Goal: Information Seeking & Learning: Learn about a topic

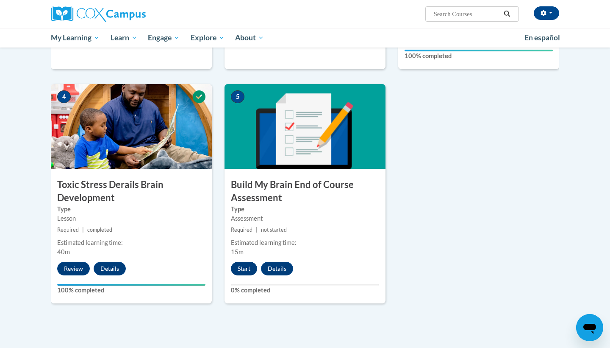
click at [241, 264] on button "Start" at bounding box center [244, 268] width 26 height 14
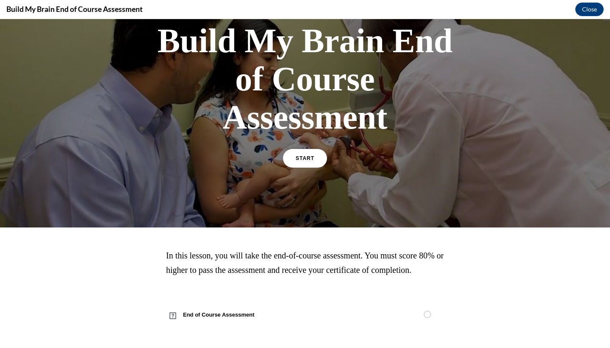
scroll to position [73, 0]
click at [311, 148] on link "START" at bounding box center [305, 157] width 46 height 19
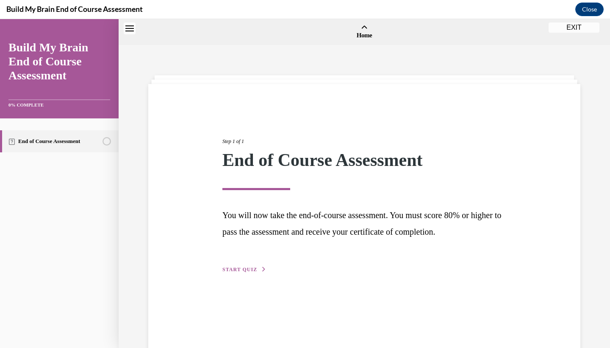
scroll to position [26, 0]
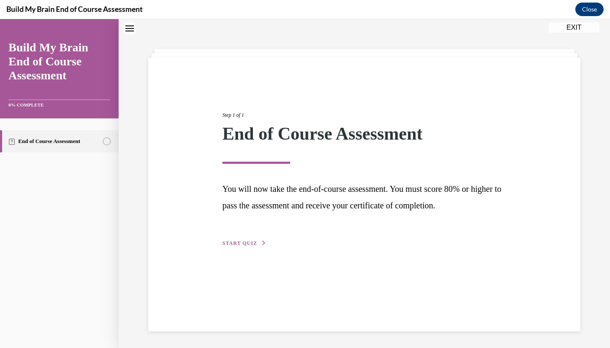
click at [247, 241] on span "START QUIZ" at bounding box center [240, 243] width 35 height 6
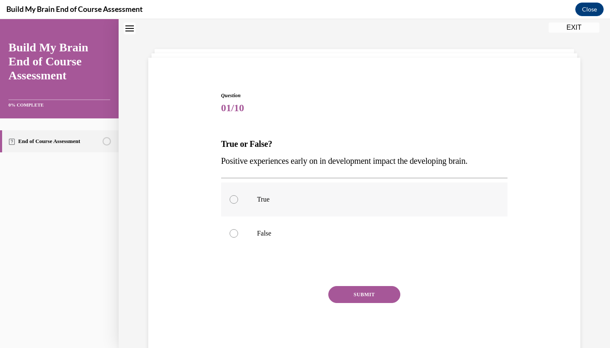
click at [231, 201] on div at bounding box center [234, 199] width 8 height 8
click at [231, 201] on input "True" at bounding box center [234, 199] width 8 height 8
radio input "true"
click at [347, 292] on button "SUBMIT" at bounding box center [364, 294] width 72 height 17
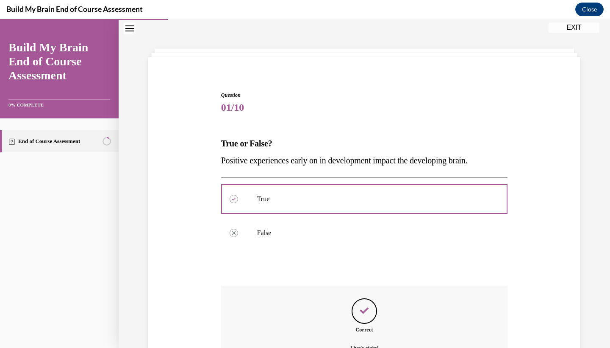
scroll to position [109, 0]
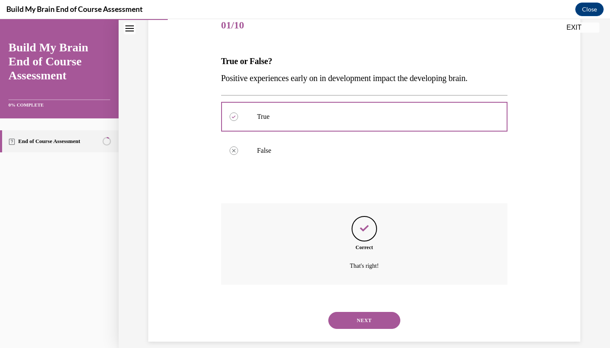
click at [364, 312] on button "NEXT" at bounding box center [364, 320] width 72 height 17
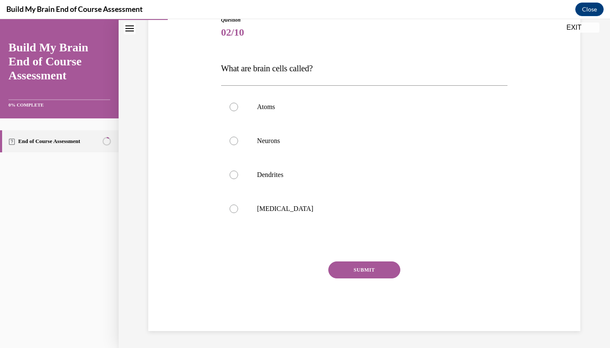
scroll to position [90, 0]
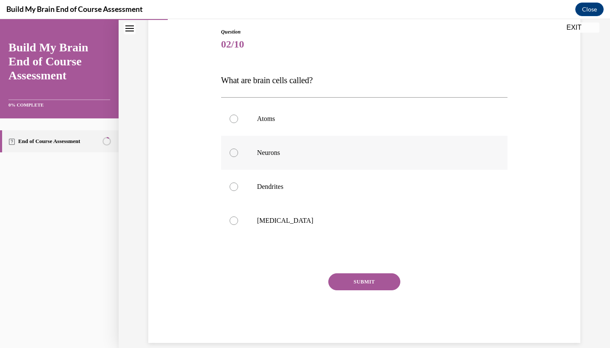
click at [238, 154] on div at bounding box center [234, 152] width 8 height 8
click at [238, 154] on input "Neurons" at bounding box center [234, 152] width 8 height 8
radio input "true"
click at [375, 282] on button "SUBMIT" at bounding box center [364, 281] width 72 height 17
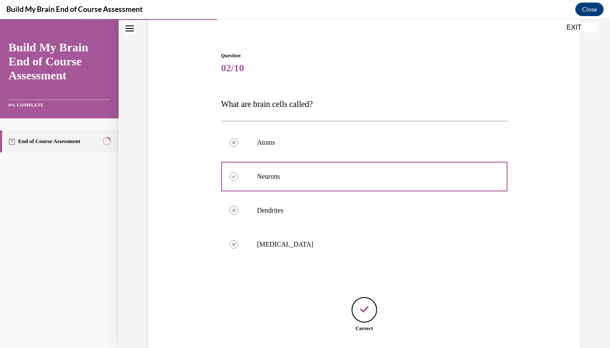
scroll to position [118, 0]
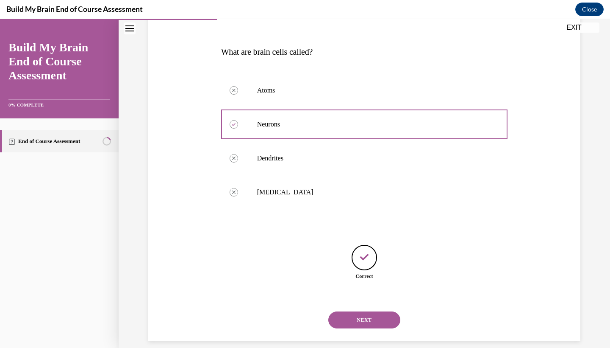
click at [370, 311] on button "NEXT" at bounding box center [364, 319] width 72 height 17
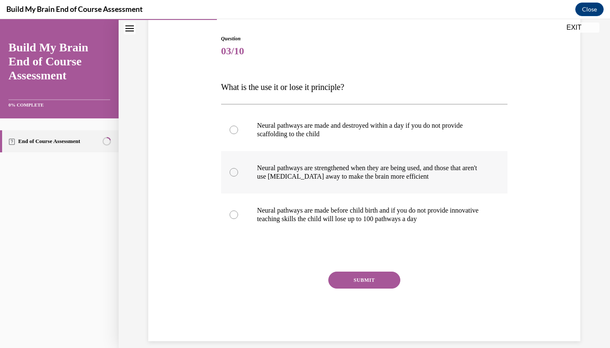
click at [236, 171] on div at bounding box center [234, 172] width 8 height 8
click at [236, 171] on input "Neural pathways are strengthened when they are being used, and those that aren'…" at bounding box center [234, 172] width 8 height 8
radio input "true"
click at [354, 278] on button "SUBMIT" at bounding box center [364, 279] width 72 height 17
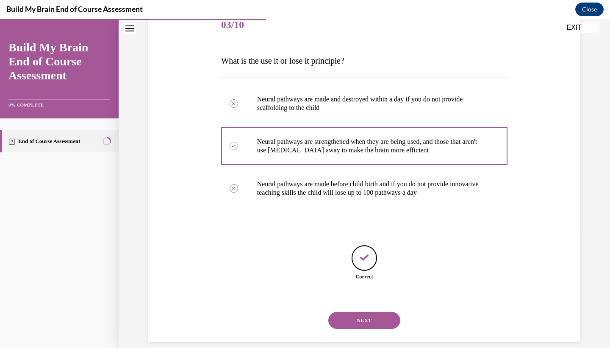
scroll to position [110, 0]
click at [365, 311] on button "NEXT" at bounding box center [364, 319] width 72 height 17
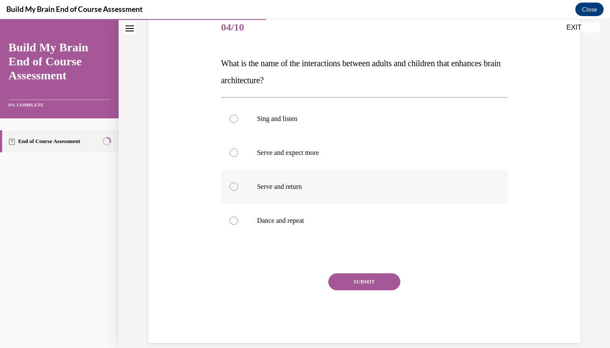
click at [234, 200] on label "Serve and return" at bounding box center [364, 187] width 287 height 34
click at [234, 191] on input "Serve and return" at bounding box center [234, 186] width 8 height 8
radio input "true"
click at [341, 294] on div "SUBMIT" at bounding box center [364, 294] width 287 height 42
click at [373, 296] on div "SUBMIT" at bounding box center [364, 294] width 287 height 42
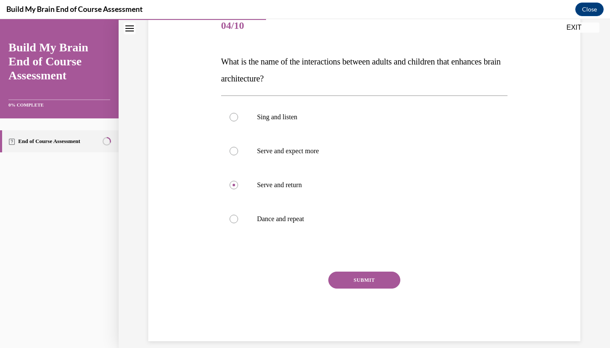
click at [364, 278] on button "SUBMIT" at bounding box center [364, 279] width 72 height 17
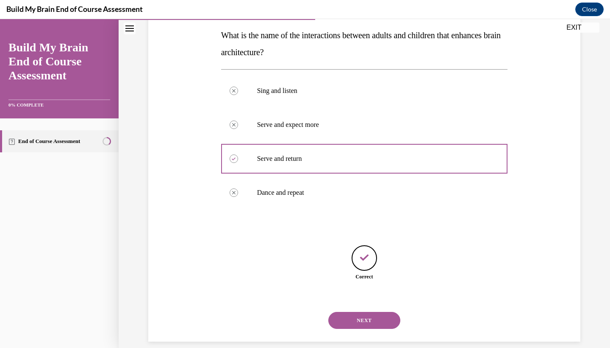
scroll to position [135, 0]
click at [356, 311] on button "NEXT" at bounding box center [364, 319] width 72 height 17
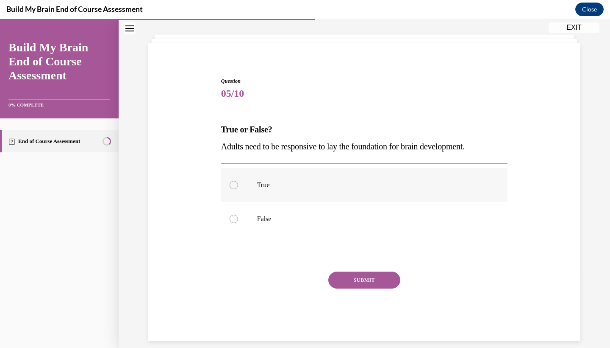
click at [234, 187] on div at bounding box center [234, 185] width 8 height 8
click at [234, 187] on input "True" at bounding box center [234, 185] width 8 height 8
radio input "true"
click at [342, 277] on button "SUBMIT" at bounding box center [364, 279] width 72 height 17
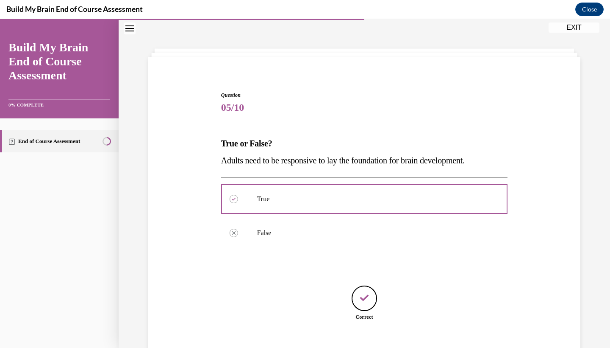
scroll to position [67, 0]
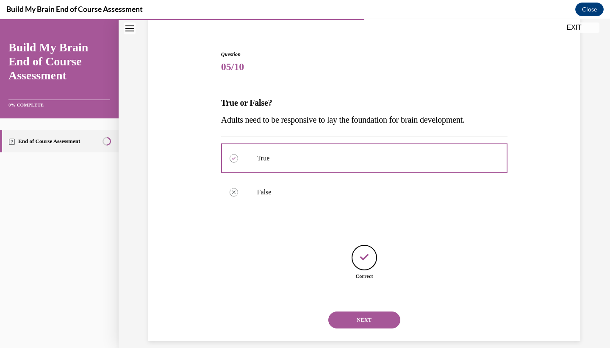
click at [364, 311] on button "NEXT" at bounding box center [364, 319] width 72 height 17
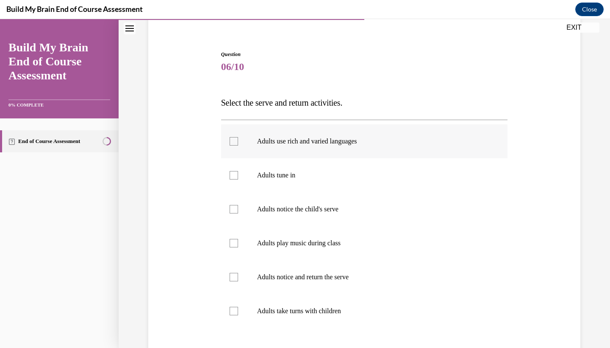
click at [235, 142] on div at bounding box center [234, 141] width 8 height 8
click at [235, 142] on input "Adults use rich and varied languages" at bounding box center [234, 141] width 8 height 8
checkbox input "true"
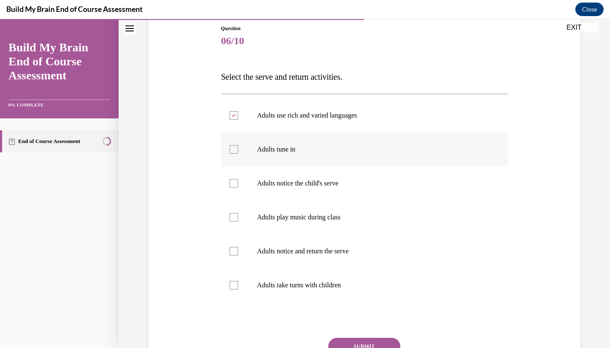
scroll to position [94, 0]
click at [237, 150] on div at bounding box center [234, 149] width 8 height 8
click at [237, 150] on input "Adults tune in" at bounding box center [234, 149] width 8 height 8
checkbox input "true"
click at [232, 250] on div at bounding box center [234, 250] width 8 height 8
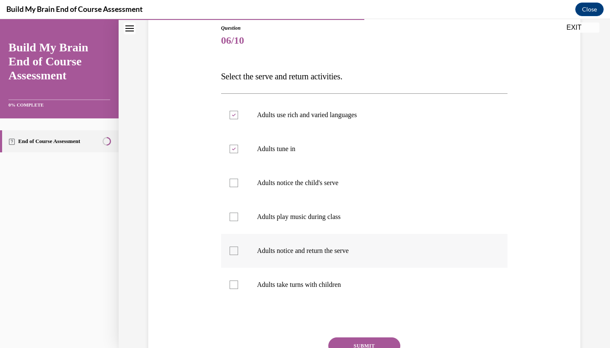
click at [232, 250] on input "Adults notice and return the serve" at bounding box center [234, 250] width 8 height 8
checkbox input "true"
click at [235, 284] on div at bounding box center [234, 284] width 8 height 8
click at [235, 284] on input "Adults take turns with children" at bounding box center [234, 284] width 8 height 8
checkbox input "true"
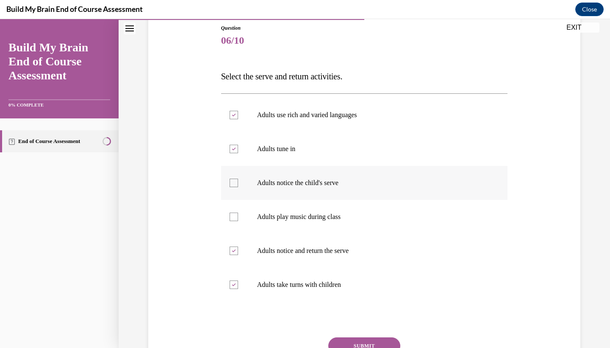
click at [228, 183] on label "Adults notice the child's serve" at bounding box center [364, 183] width 287 height 34
click at [230, 183] on input "Adults notice the child's serve" at bounding box center [234, 182] width 8 height 8
checkbox input "true"
click at [376, 338] on button "SUBMIT" at bounding box center [364, 345] width 72 height 17
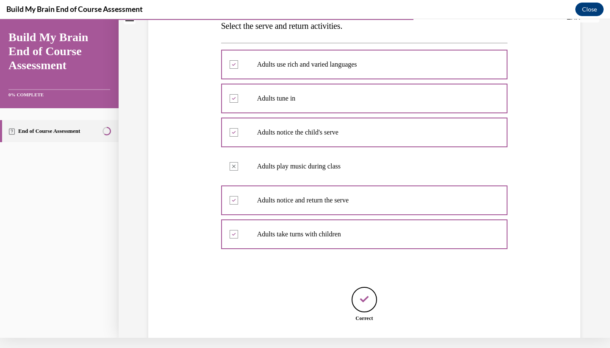
scroll to position [186, 0]
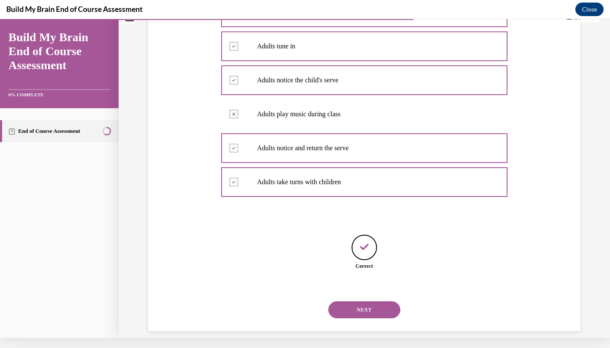
click at [369, 301] on button "NEXT" at bounding box center [364, 309] width 72 height 17
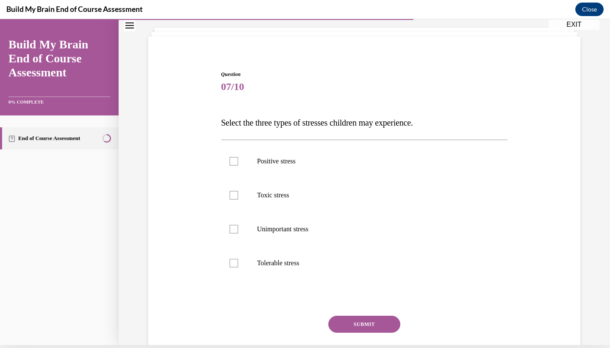
scroll to position [35, 0]
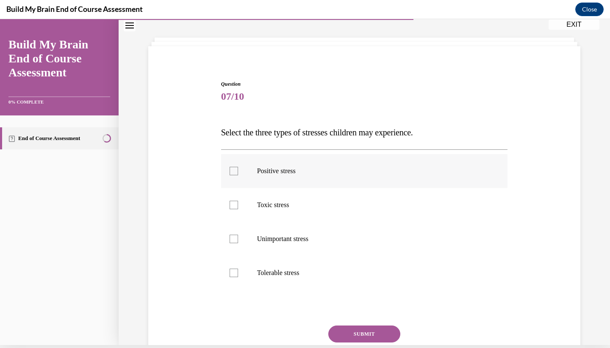
click at [233, 171] on div at bounding box center [234, 171] width 8 height 8
click at [233, 171] on input "Positive stress" at bounding box center [234, 171] width 8 height 8
checkbox input "true"
click at [234, 204] on div at bounding box center [234, 204] width 8 height 8
click at [234, 204] on input "Toxic stress" at bounding box center [234, 204] width 8 height 8
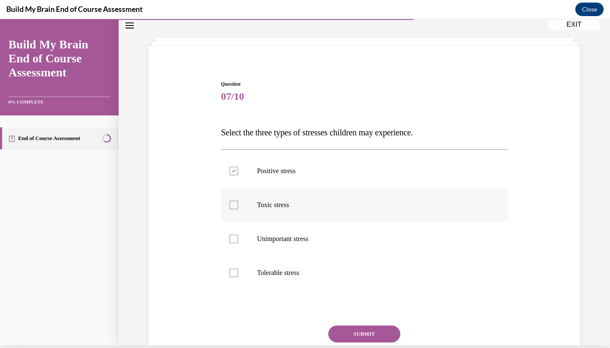
checkbox input "true"
click at [234, 274] on div at bounding box center [234, 272] width 8 height 8
click at [234, 274] on input "Tolerable stress" at bounding box center [234, 272] width 8 height 8
checkbox input "true"
click at [344, 328] on button "SUBMIT" at bounding box center [364, 333] width 72 height 17
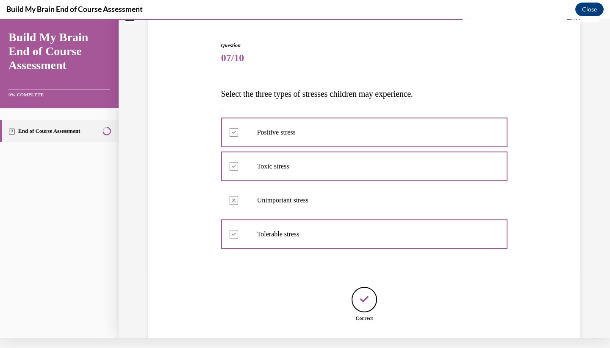
scroll to position [118, 0]
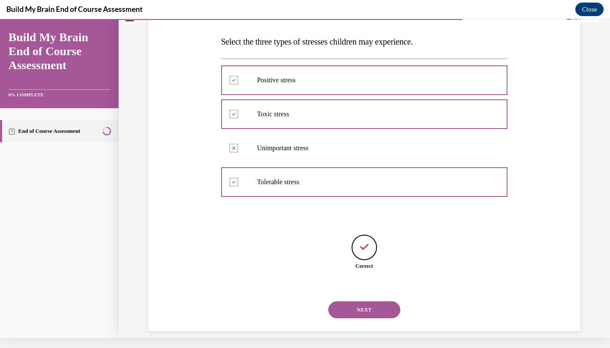
click at [365, 301] on button "NEXT" at bounding box center [364, 309] width 72 height 17
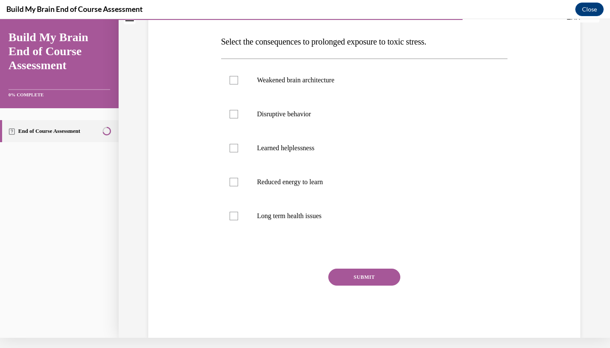
scroll to position [0, 0]
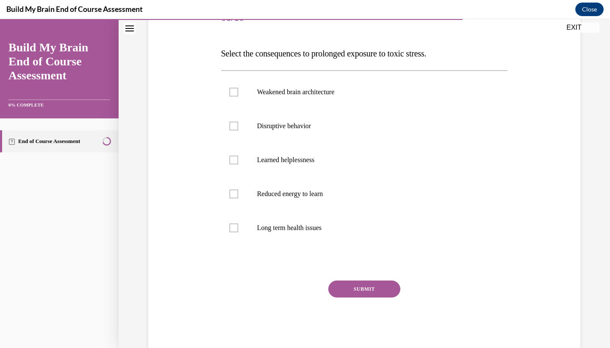
click at [234, 250] on div "Question 08/10 Select the consequences to prolonged exposure to toxic stress. W…" at bounding box center [364, 175] width 287 height 348
click at [233, 247] on div "Weakened brain architecture Disruptive behavior Learned helplessness Reduced en…" at bounding box center [364, 159] width 287 height 178
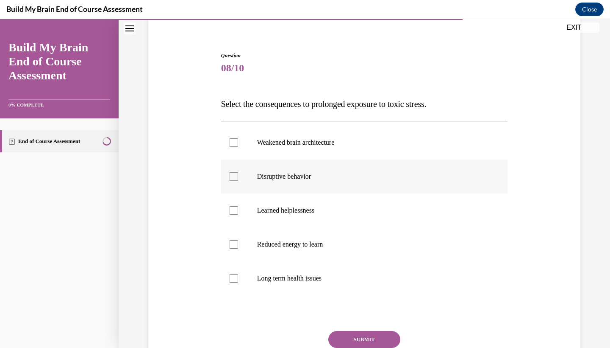
scroll to position [66, 0]
click at [231, 279] on div at bounding box center [234, 278] width 8 height 8
click at [231, 279] on input "Long term health issues" at bounding box center [234, 278] width 8 height 8
checkbox input "true"
click at [234, 242] on div at bounding box center [234, 244] width 8 height 8
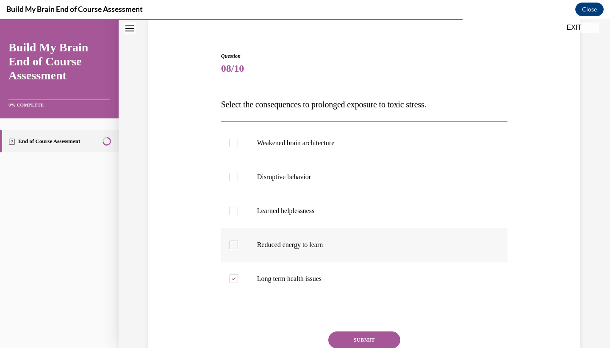
click at [234, 242] on input "Reduced energy to learn" at bounding box center [234, 244] width 8 height 8
checkbox input "true"
click at [233, 207] on div at bounding box center [234, 210] width 8 height 8
click at [233, 207] on input "Learned helplessness" at bounding box center [234, 210] width 8 height 8
checkbox input "true"
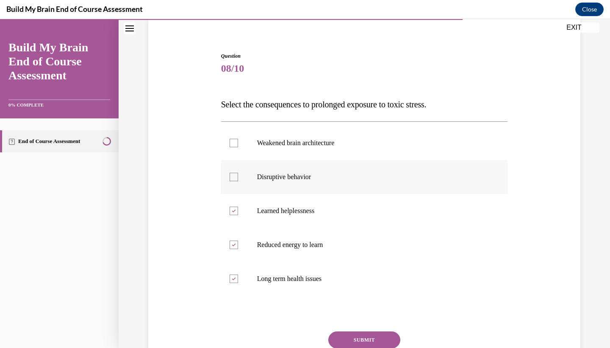
click at [232, 175] on div at bounding box center [234, 176] width 8 height 8
click at [232, 175] on input "Disruptive behavior" at bounding box center [234, 176] width 8 height 8
checkbox input "true"
click at [233, 142] on div at bounding box center [234, 143] width 8 height 8
click at [233, 142] on input "Weakened brain architecture" at bounding box center [234, 143] width 8 height 8
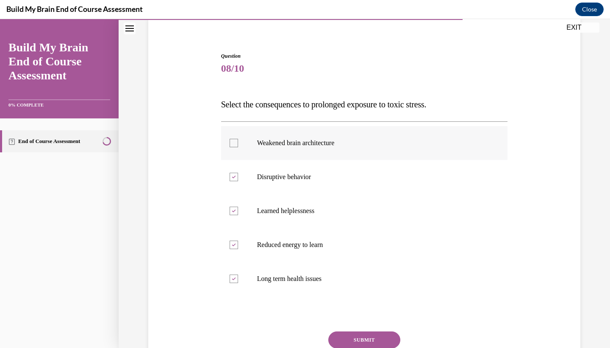
checkbox input "true"
click at [359, 339] on button "SUBMIT" at bounding box center [364, 339] width 72 height 17
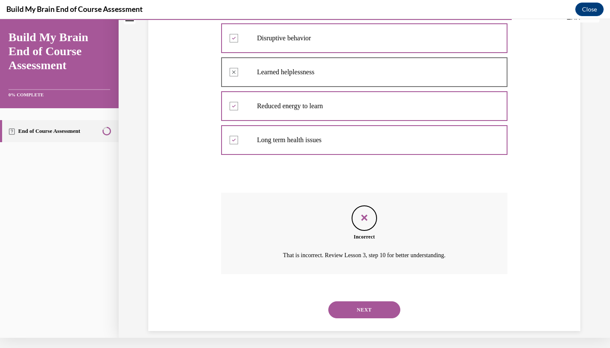
scroll to position [194, 0]
click at [366, 301] on button "NEXT" at bounding box center [364, 309] width 72 height 17
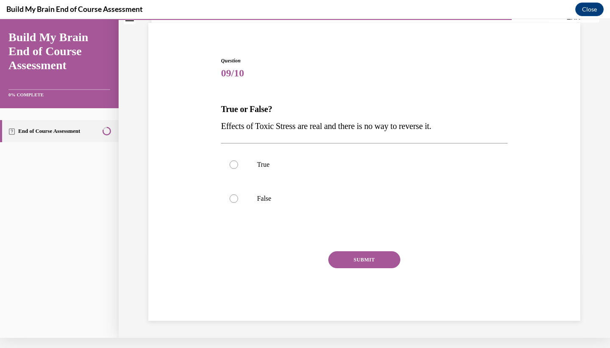
scroll to position [32, 0]
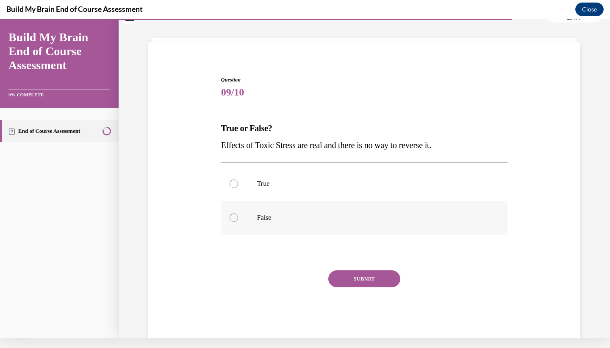
click at [232, 217] on div at bounding box center [234, 217] width 8 height 8
click at [232, 217] on input "False" at bounding box center [234, 217] width 8 height 8
radio input "true"
click at [352, 276] on button "SUBMIT" at bounding box center [364, 278] width 72 height 17
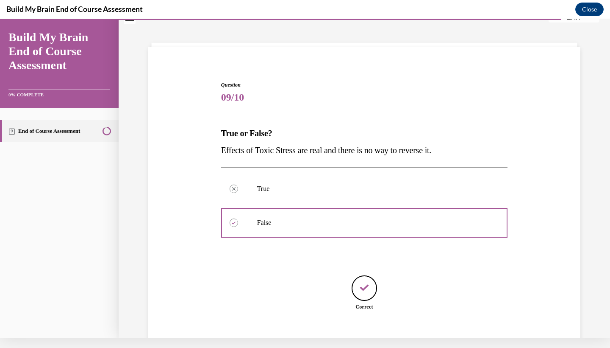
scroll to position [67, 0]
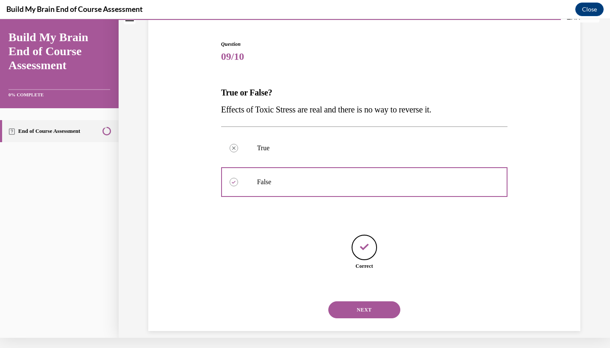
click at [365, 301] on button "NEXT" at bounding box center [364, 309] width 72 height 17
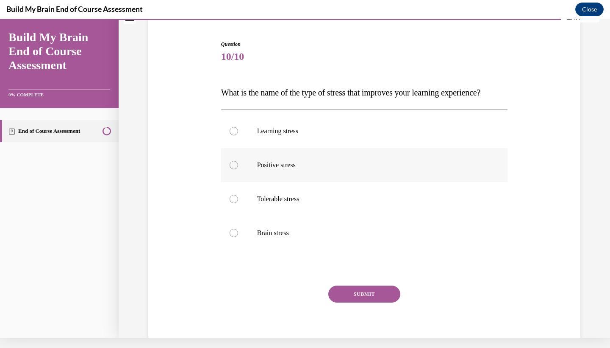
click at [233, 169] on div at bounding box center [234, 165] width 8 height 8
click at [233, 169] on input "Positive stress" at bounding box center [234, 165] width 8 height 8
radio input "true"
click at [351, 302] on button "SUBMIT" at bounding box center [364, 293] width 72 height 17
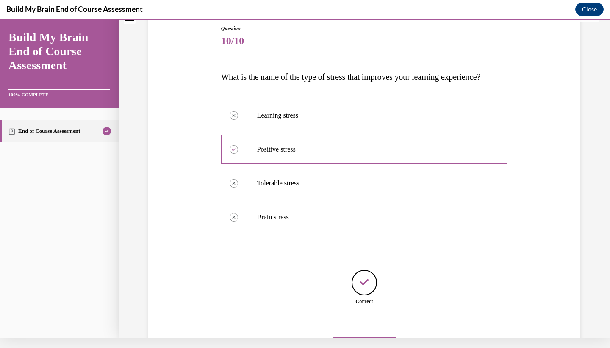
scroll to position [135, 0]
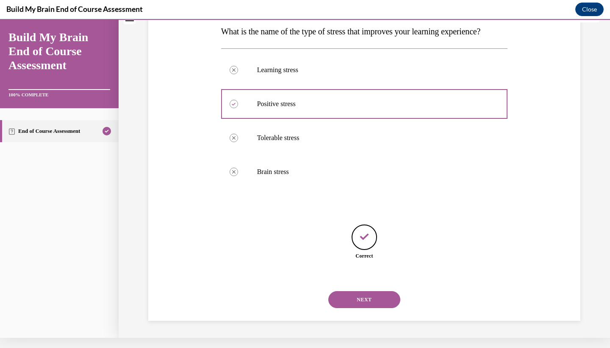
click at [358, 298] on button "NEXT" at bounding box center [364, 299] width 72 height 17
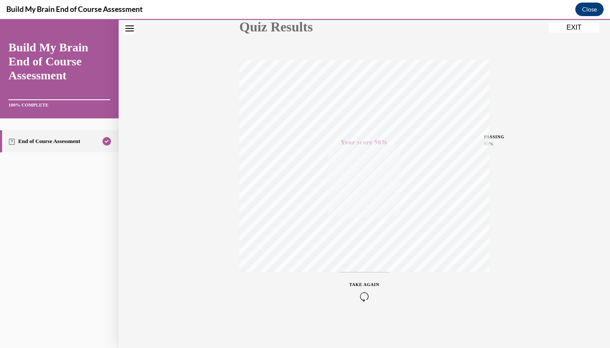
scroll to position [106, 0]
click at [571, 28] on button "EXIT" at bounding box center [574, 27] width 51 height 10
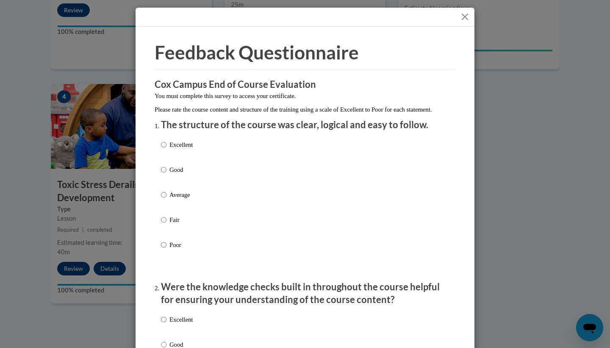
scroll to position [0, 0]
click at [465, 15] on button "Close" at bounding box center [465, 16] width 11 height 11
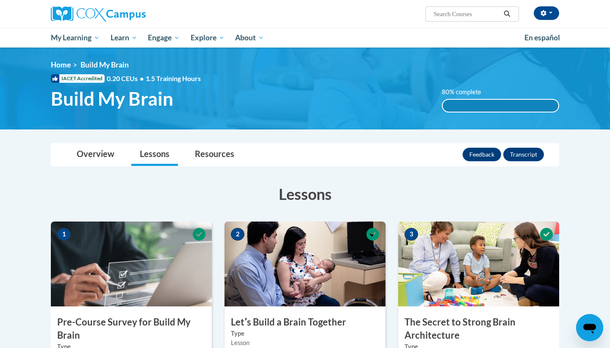
click at [468, 92] on label "80% complete" at bounding box center [466, 91] width 49 height 9
click at [447, 92] on label "80% complete" at bounding box center [466, 91] width 49 height 9
click at [100, 158] on link "Overview" at bounding box center [95, 154] width 55 height 22
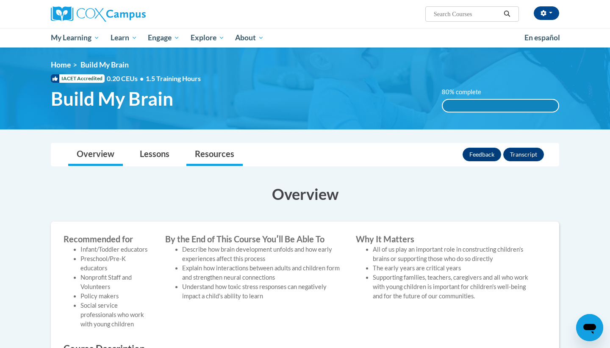
click at [208, 156] on link "Resources" at bounding box center [214, 154] width 56 height 22
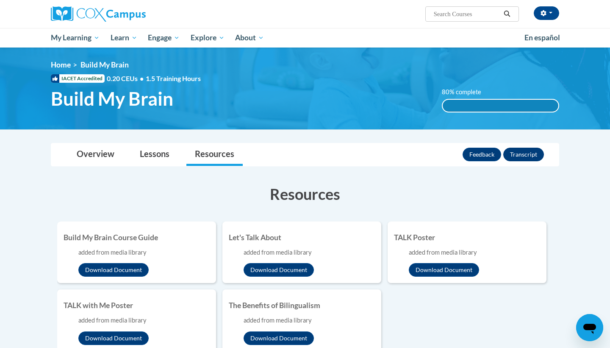
click at [526, 156] on button "Transcript" at bounding box center [523, 154] width 41 height 14
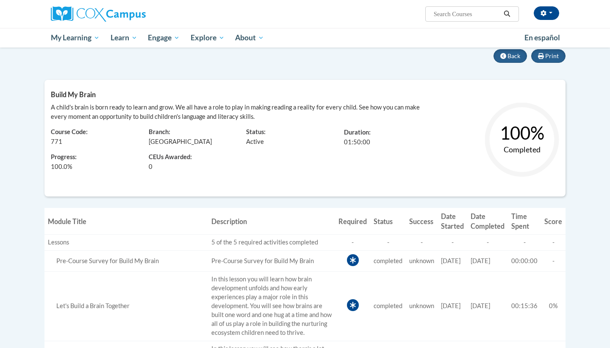
scroll to position [76, 0]
click at [156, 159] on span "CEUs Awarded:" at bounding box center [191, 157] width 85 height 9
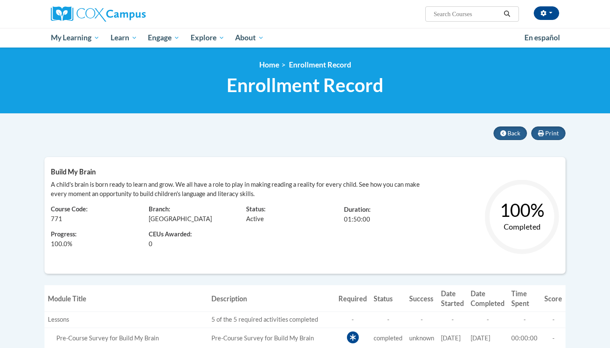
scroll to position [0, 0]
click at [273, 64] on link "Home" at bounding box center [269, 64] width 20 height 9
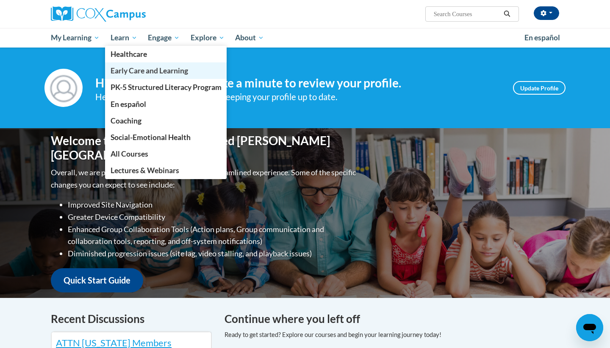
click at [141, 69] on span "Early Care and Learning" at bounding box center [150, 70] width 78 height 9
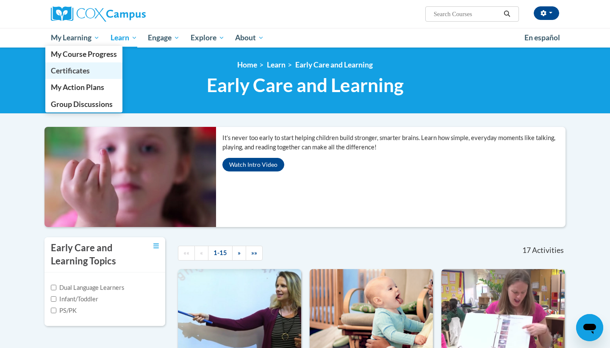
click at [83, 66] on span "Certificates" at bounding box center [70, 70] width 39 height 9
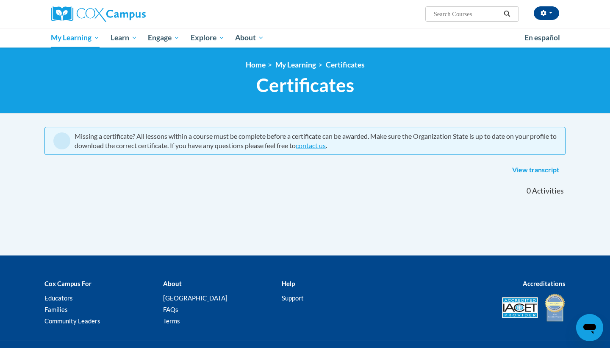
click at [530, 167] on link "View transcript" at bounding box center [536, 170] width 60 height 14
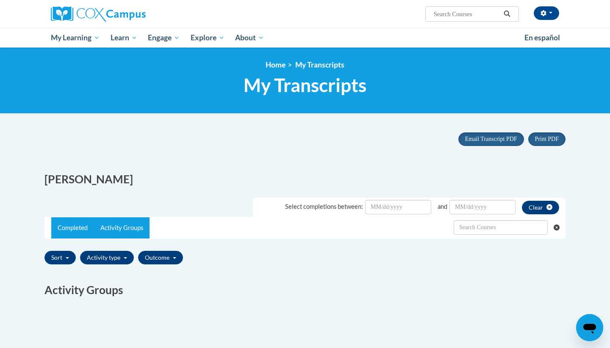
click at [89, 229] on link "Completed" at bounding box center [72, 227] width 43 height 21
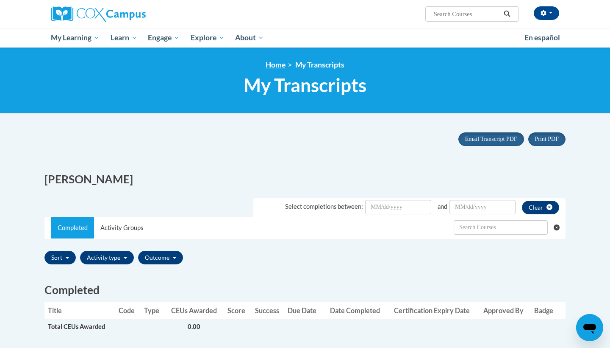
click at [281, 66] on link "Home" at bounding box center [276, 64] width 20 height 9
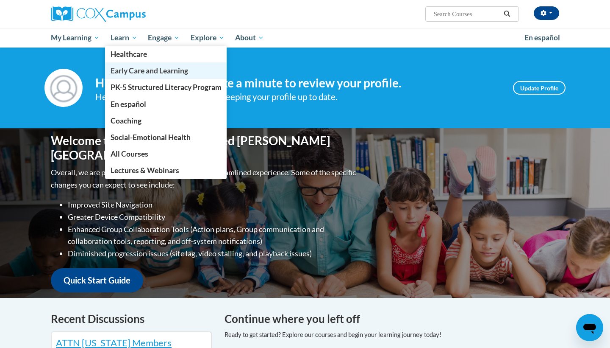
click at [127, 72] on span "Early Care and Learning" at bounding box center [150, 70] width 78 height 9
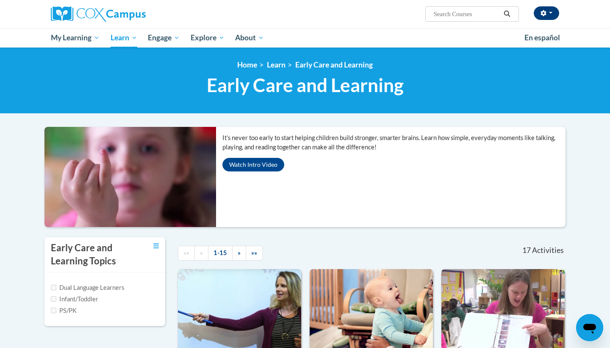
click at [550, 10] on button "button" at bounding box center [546, 13] width 25 height 14
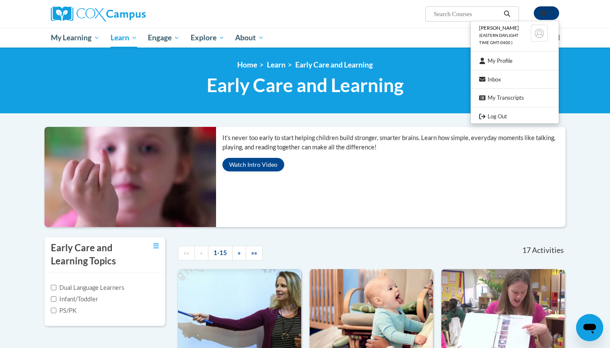
click at [553, 9] on button "button" at bounding box center [546, 13] width 25 height 14
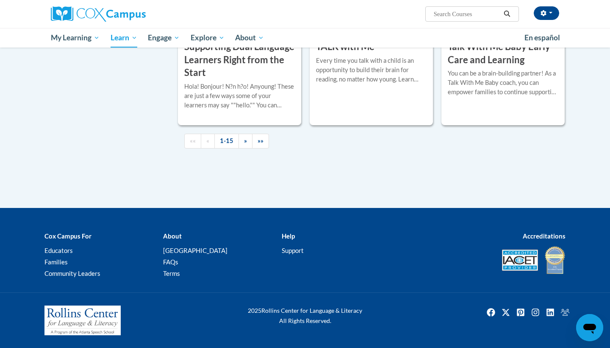
scroll to position [1368, 0]
click at [556, 275] on img at bounding box center [555, 260] width 21 height 30
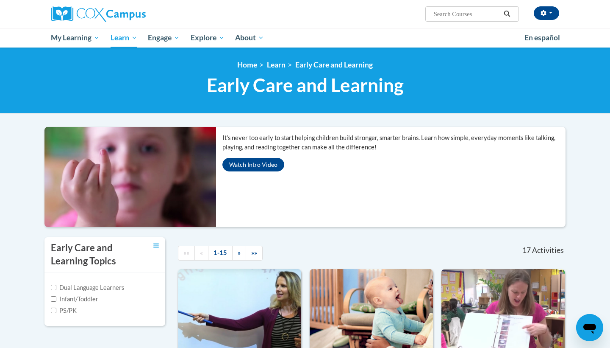
click at [462, 16] on input "Search..." at bounding box center [467, 14] width 68 height 10
type input "bright from the start"
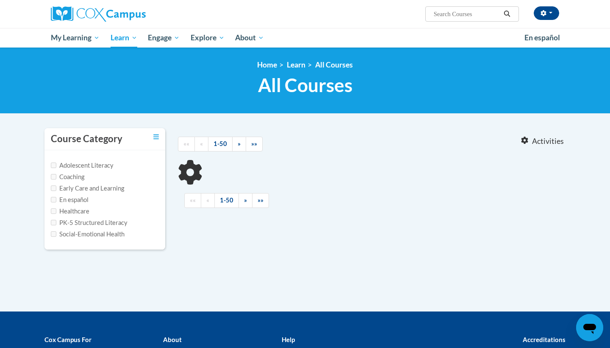
type input "bright from the start"
click at [54, 188] on input "Early Care and Learning" at bounding box center [54, 188] width 6 height 6
checkbox input "true"
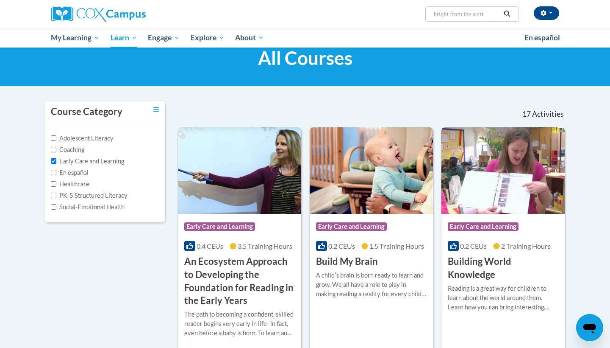
scroll to position [15, 0]
